Goal: Task Accomplishment & Management: Manage account settings

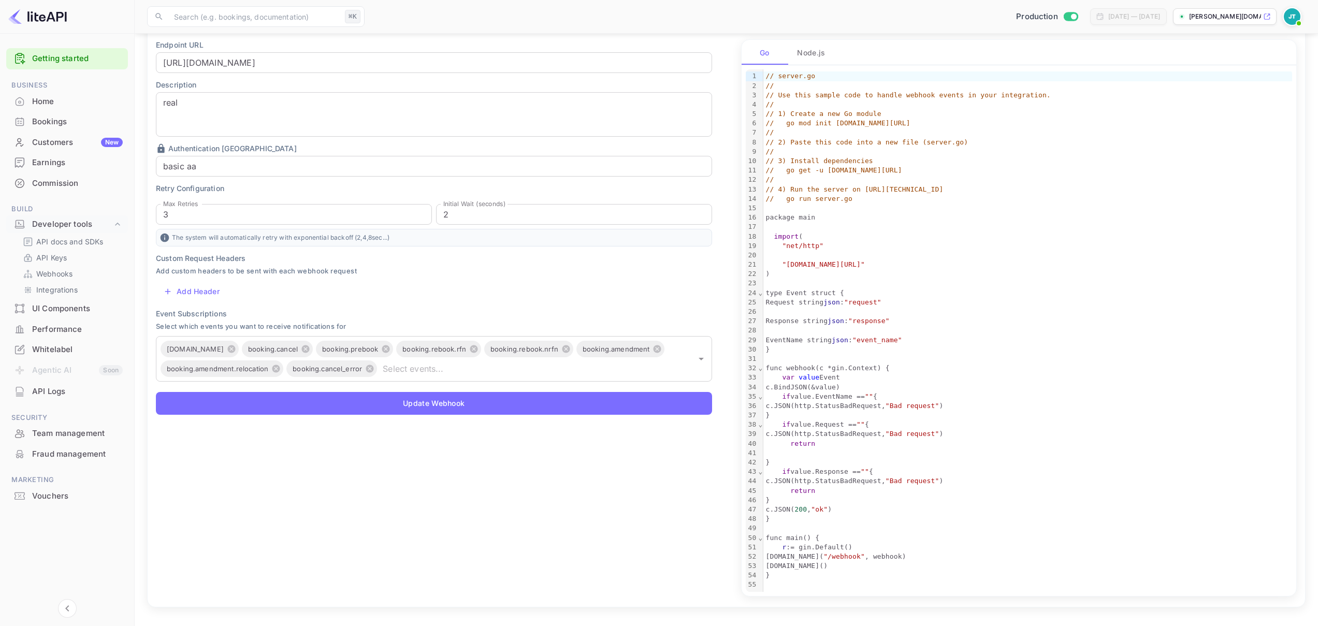
click at [82, 127] on div "Bookings" at bounding box center [77, 122] width 91 height 12
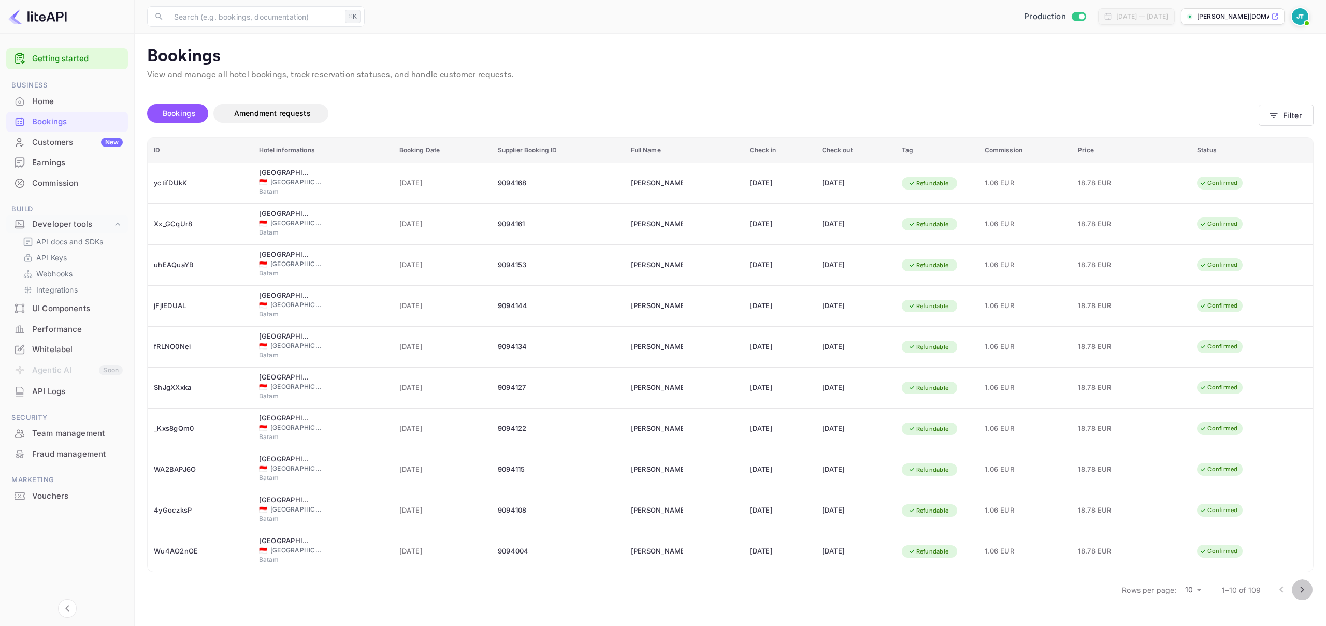
click at [1301, 589] on icon "Go to next page" at bounding box center [1302, 590] width 4 height 6
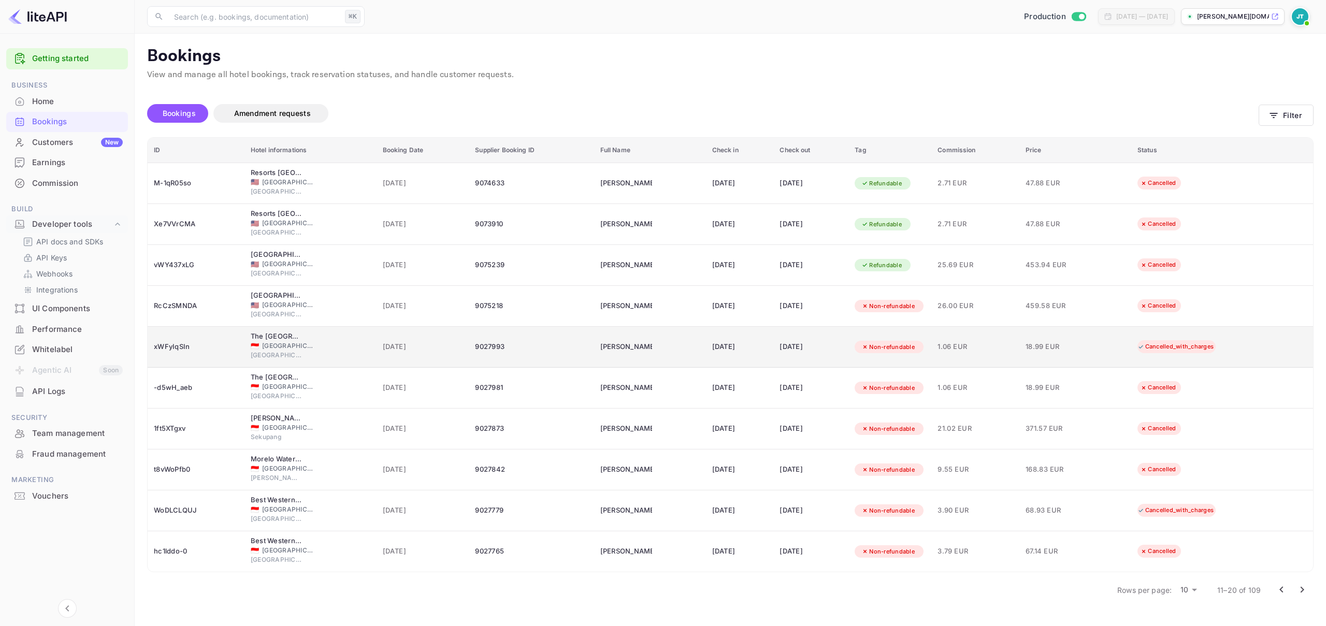
click at [1183, 350] on div "Cancelled_with_charges" at bounding box center [1175, 346] width 90 height 13
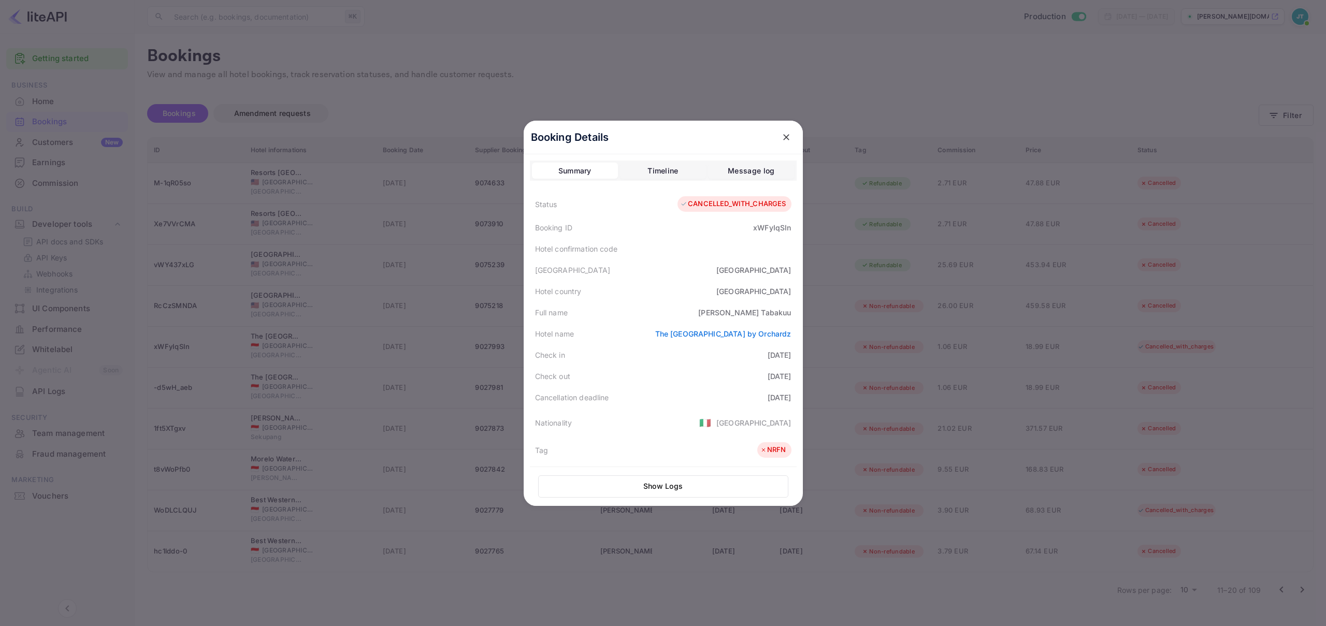
click at [707, 201] on div "CANCELLED_WITH_CHARGES" at bounding box center [733, 204] width 106 height 10
copy div "CANCELLED_WITH_CHARGES"
click at [784, 135] on icon "close" at bounding box center [786, 137] width 10 height 10
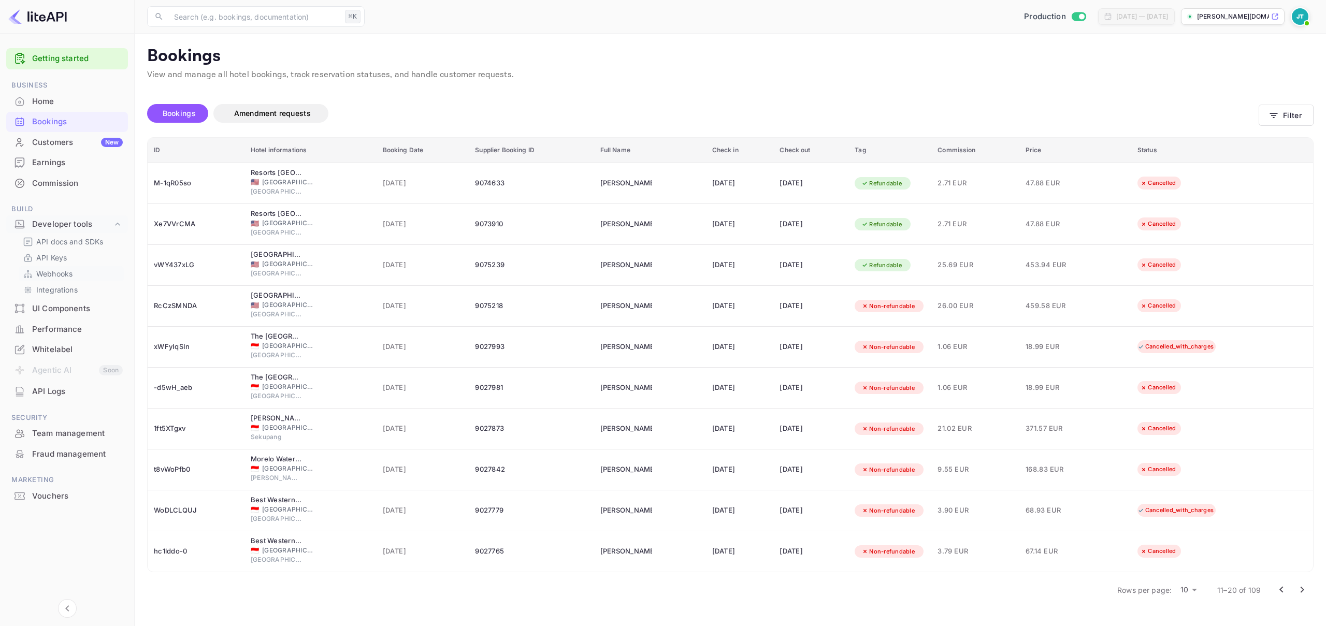
click at [71, 272] on p "Webhooks" at bounding box center [54, 273] width 36 height 11
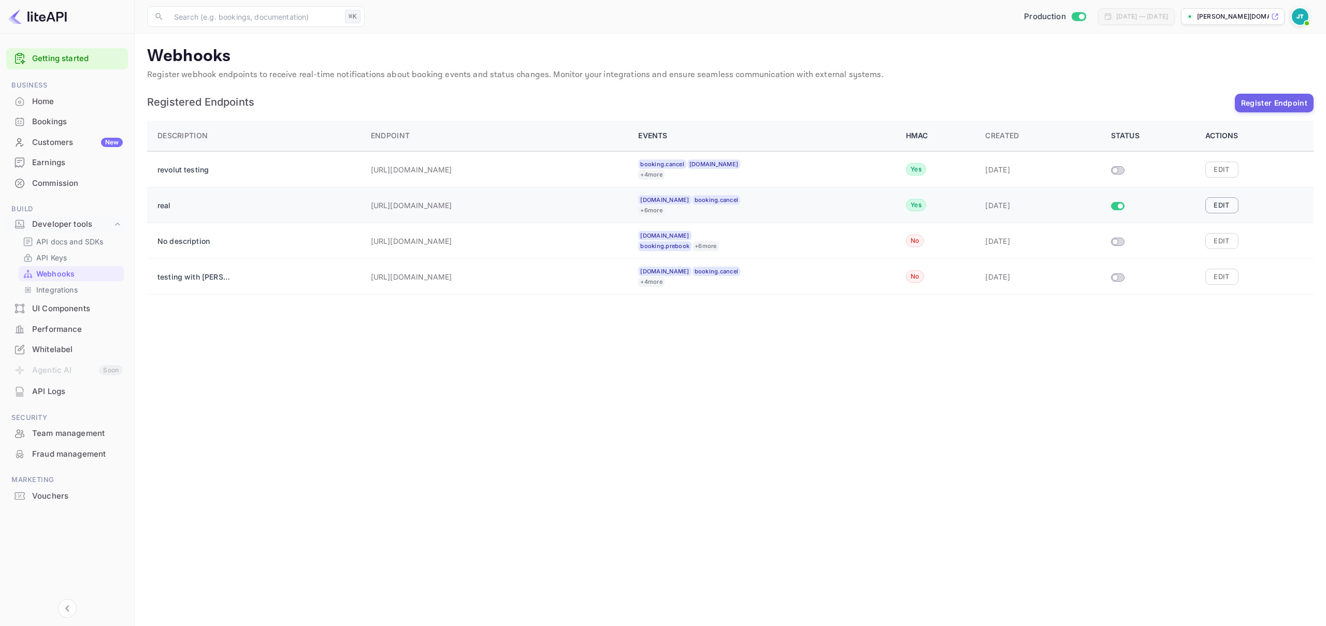
click at [1209, 208] on button "Edit" at bounding box center [1221, 205] width 33 height 16
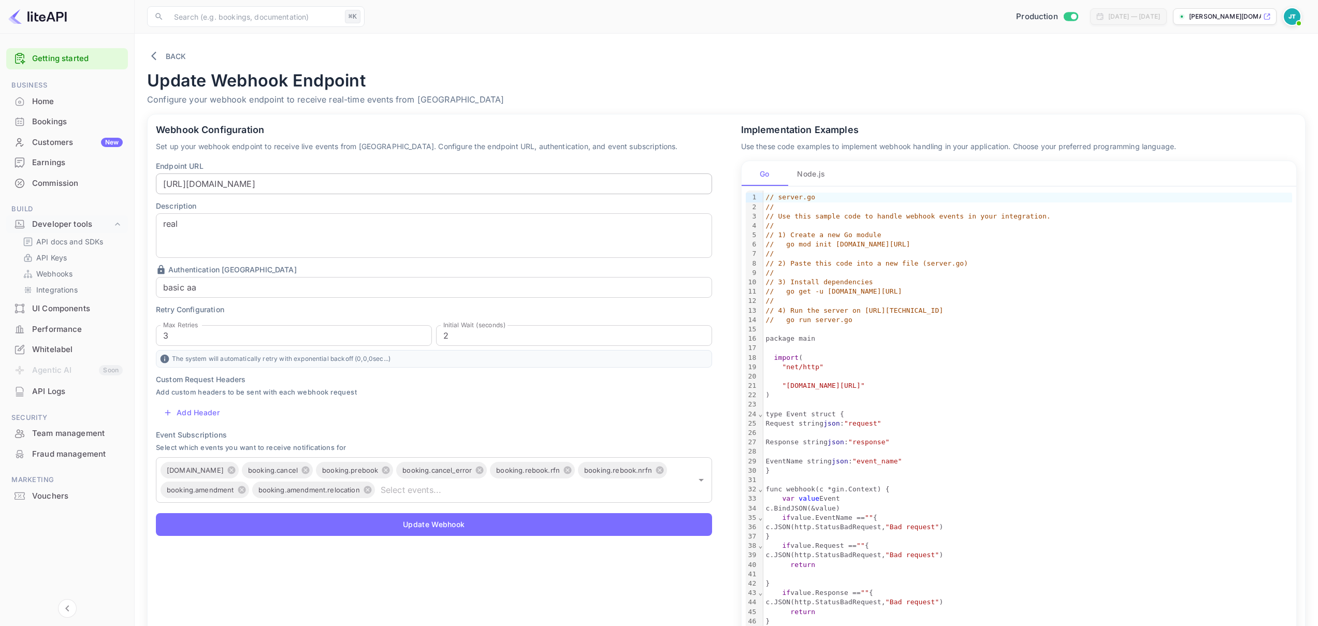
click at [294, 184] on input "[URL][DOMAIN_NAME]" at bounding box center [434, 183] width 556 height 21
paste input "-[URL]"
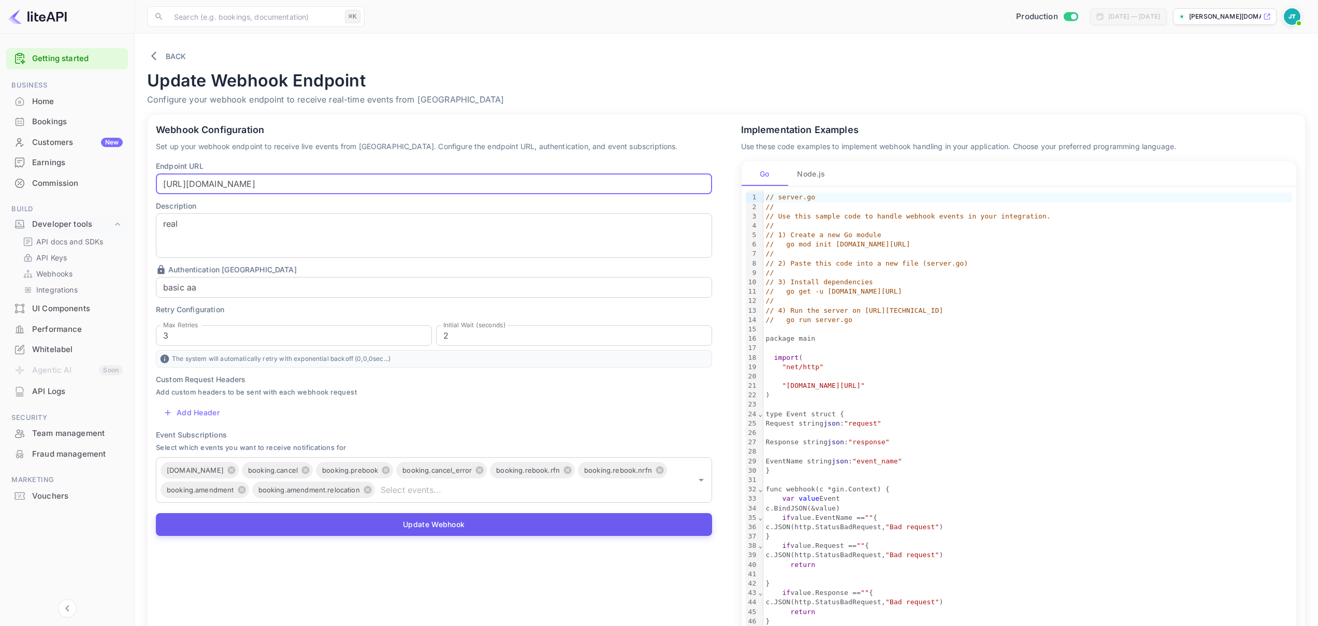
type input "[URL][DOMAIN_NAME]"
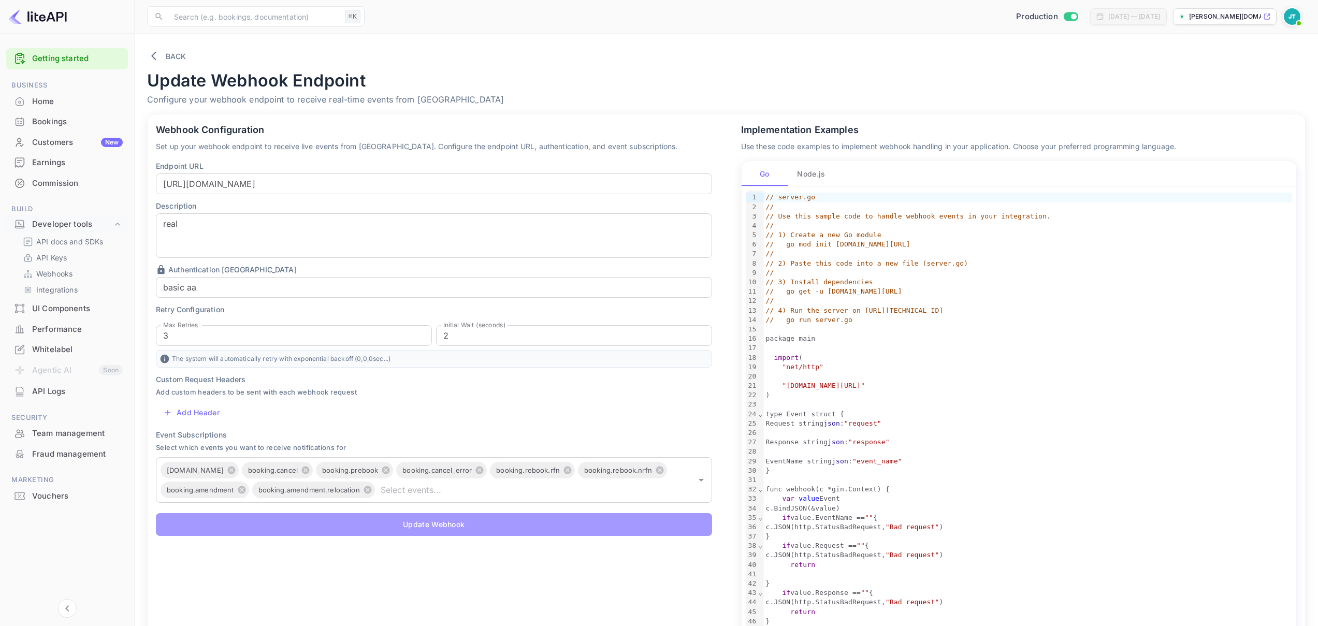
click at [383, 530] on button "Update Webhook" at bounding box center [434, 524] width 556 height 23
